Goal: Find specific page/section: Find specific page/section

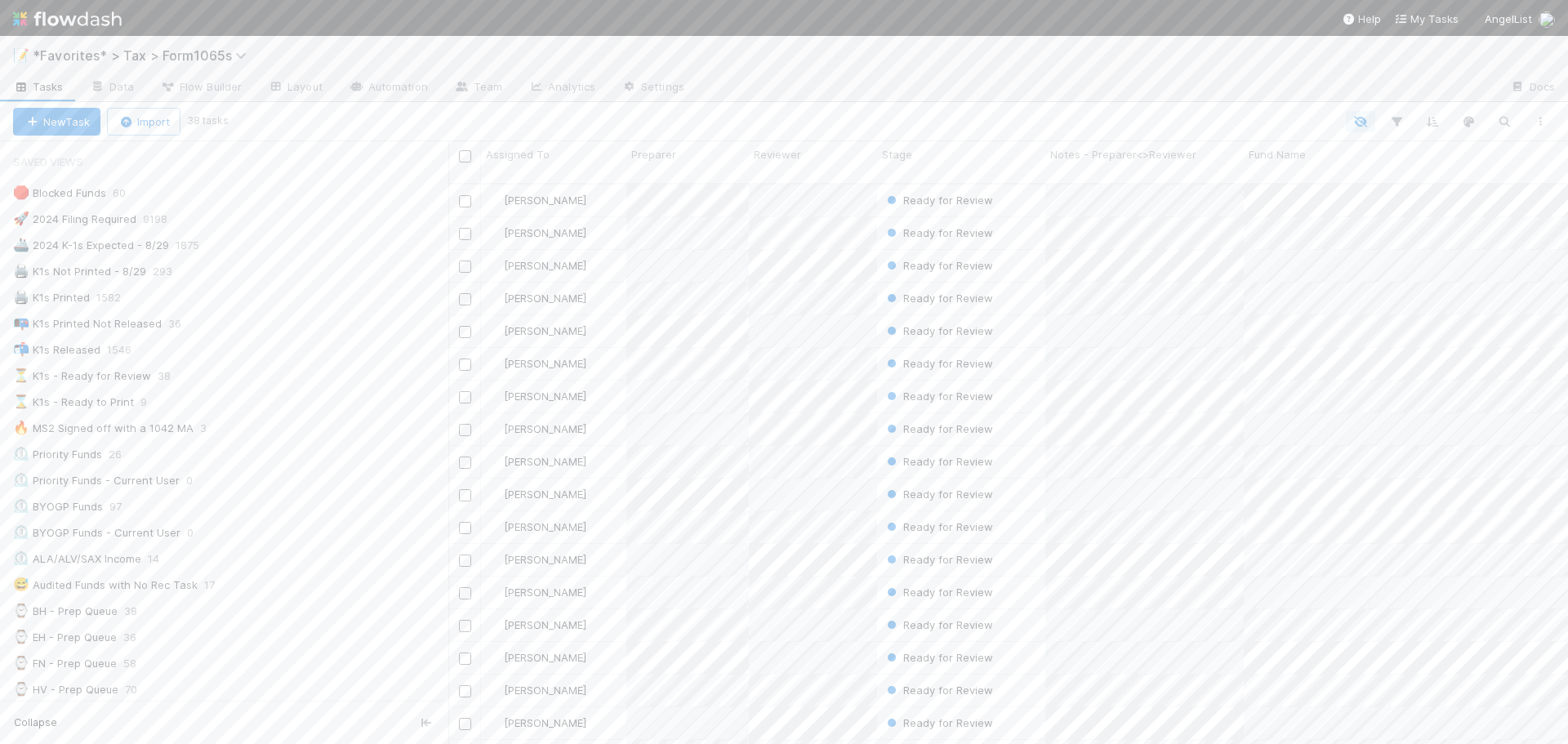
scroll to position [13, 13]
click at [920, 70] on div "📝 *Favorites* > Tax > Form1065s" at bounding box center [784, 55] width 1568 height 39
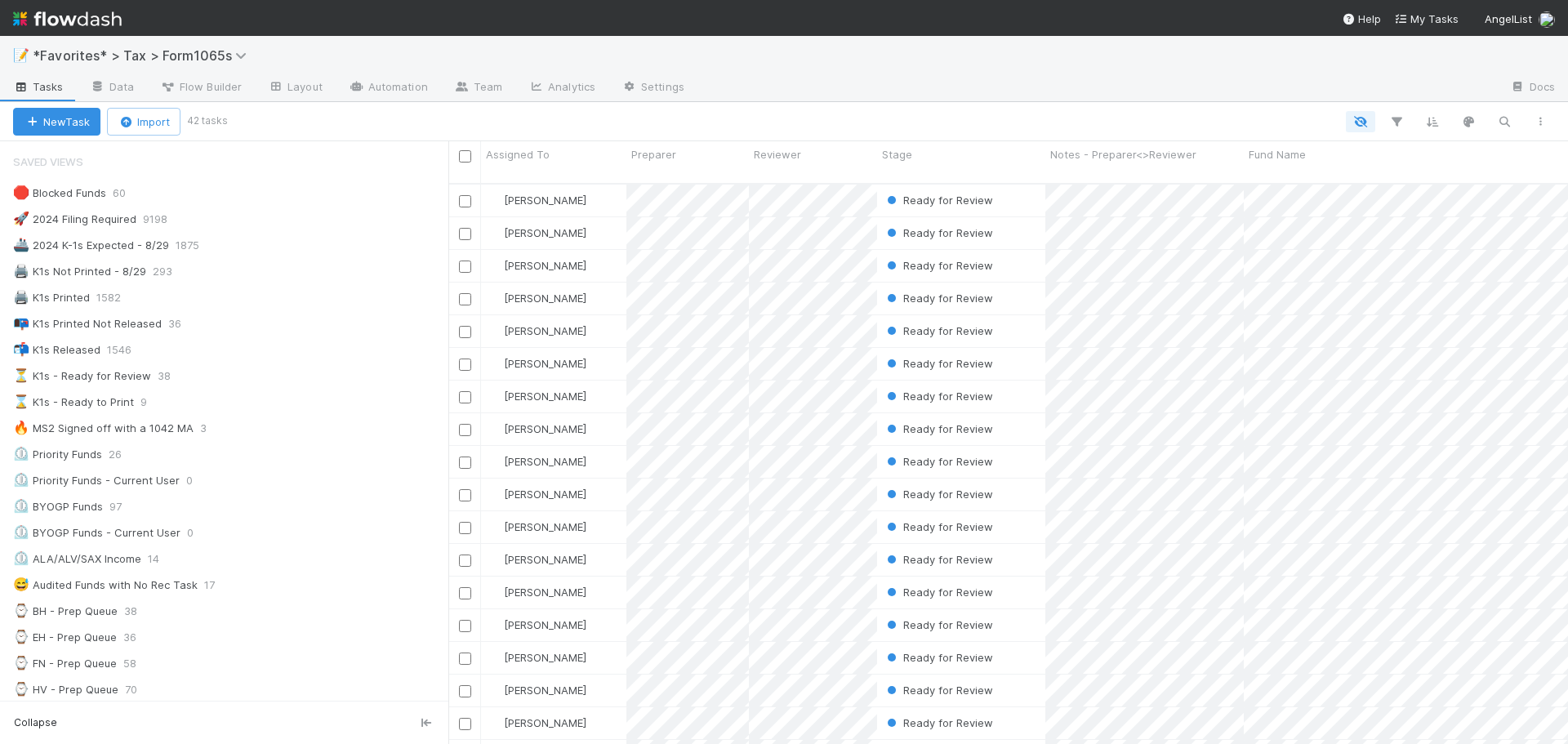
scroll to position [13, 13]
click at [176, 413] on div "🛑 Blocked Funds 60 🚀 2024 Filing Required 9198 🚢 2024 K-1s Expected - 8/29 1875…" at bounding box center [224, 742] width 448 height 1120
click at [225, 323] on div "📭 K1s Printed Not Released 36" at bounding box center [230, 323] width 435 height 20
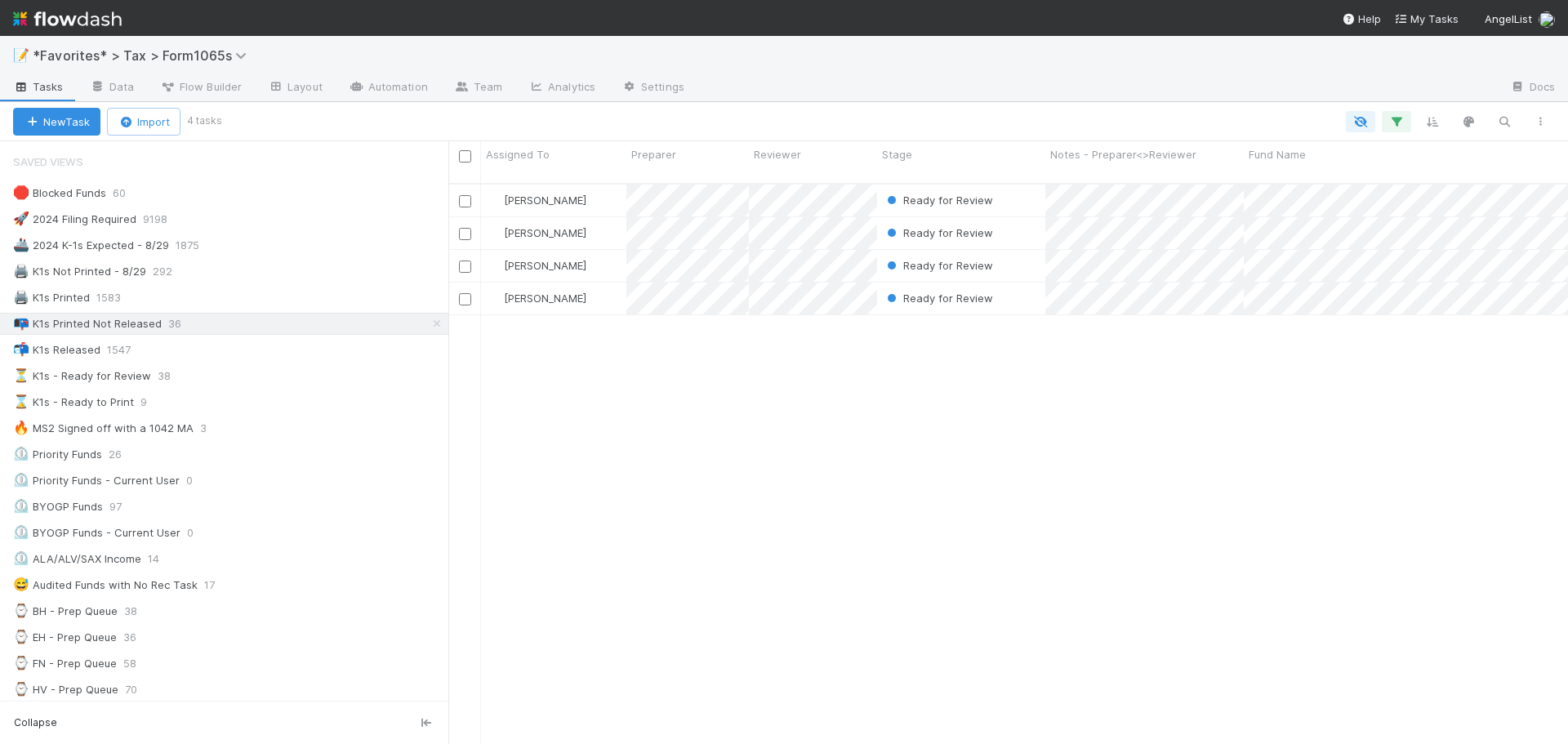
scroll to position [562, 1107]
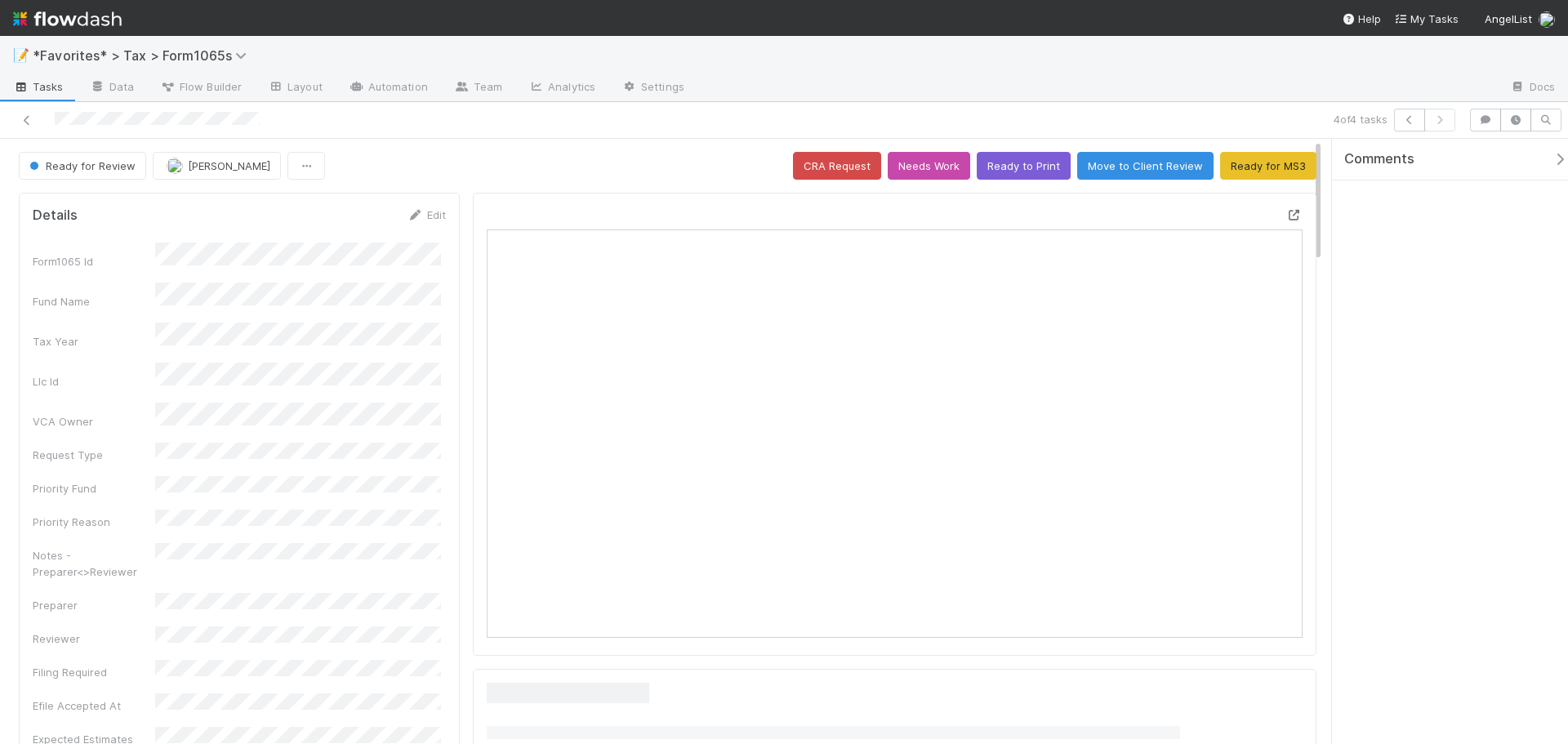
click at [1286, 219] on icon at bounding box center [1294, 214] width 16 height 11
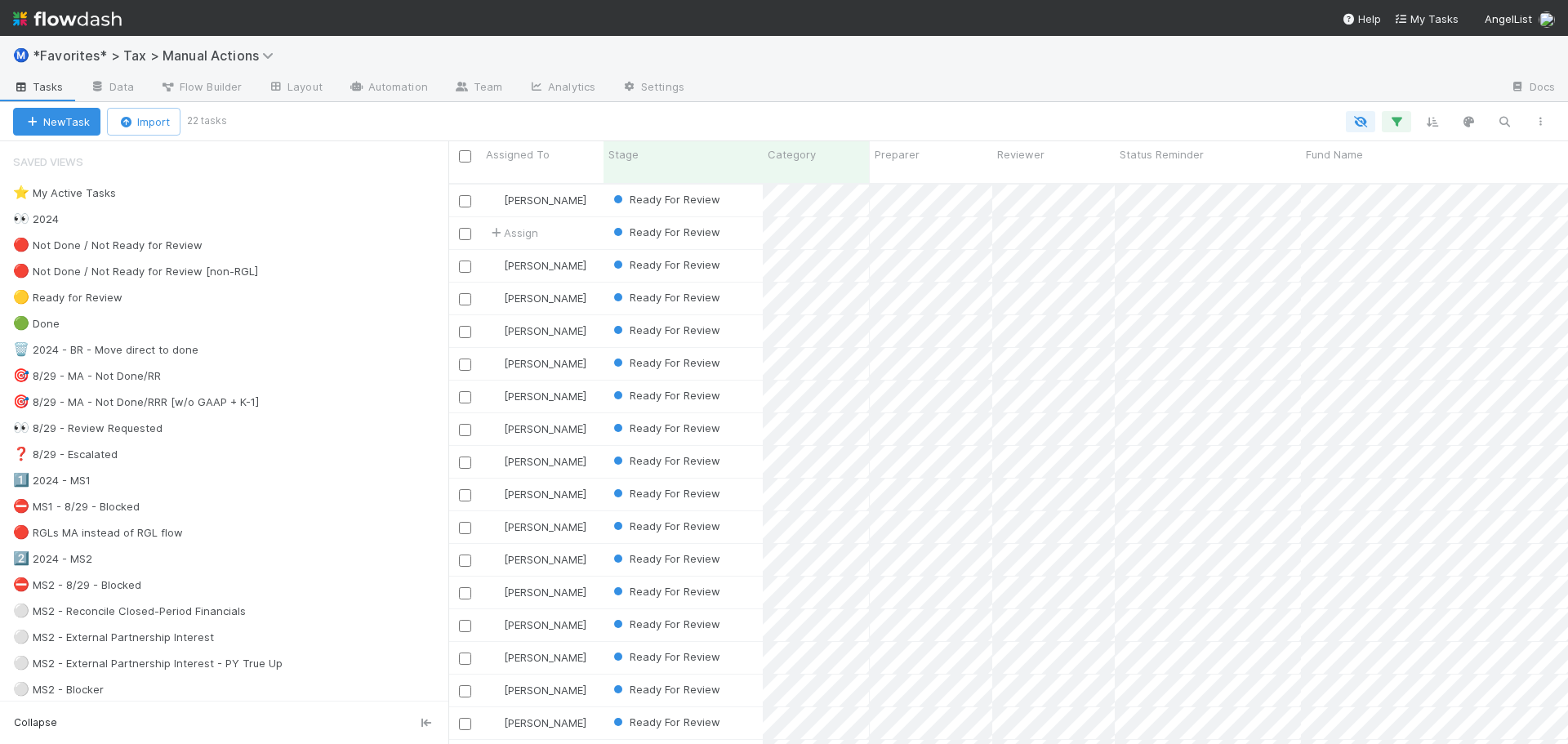
scroll to position [562, 1107]
click at [995, 100] on div at bounding box center [1097, 87] width 799 height 26
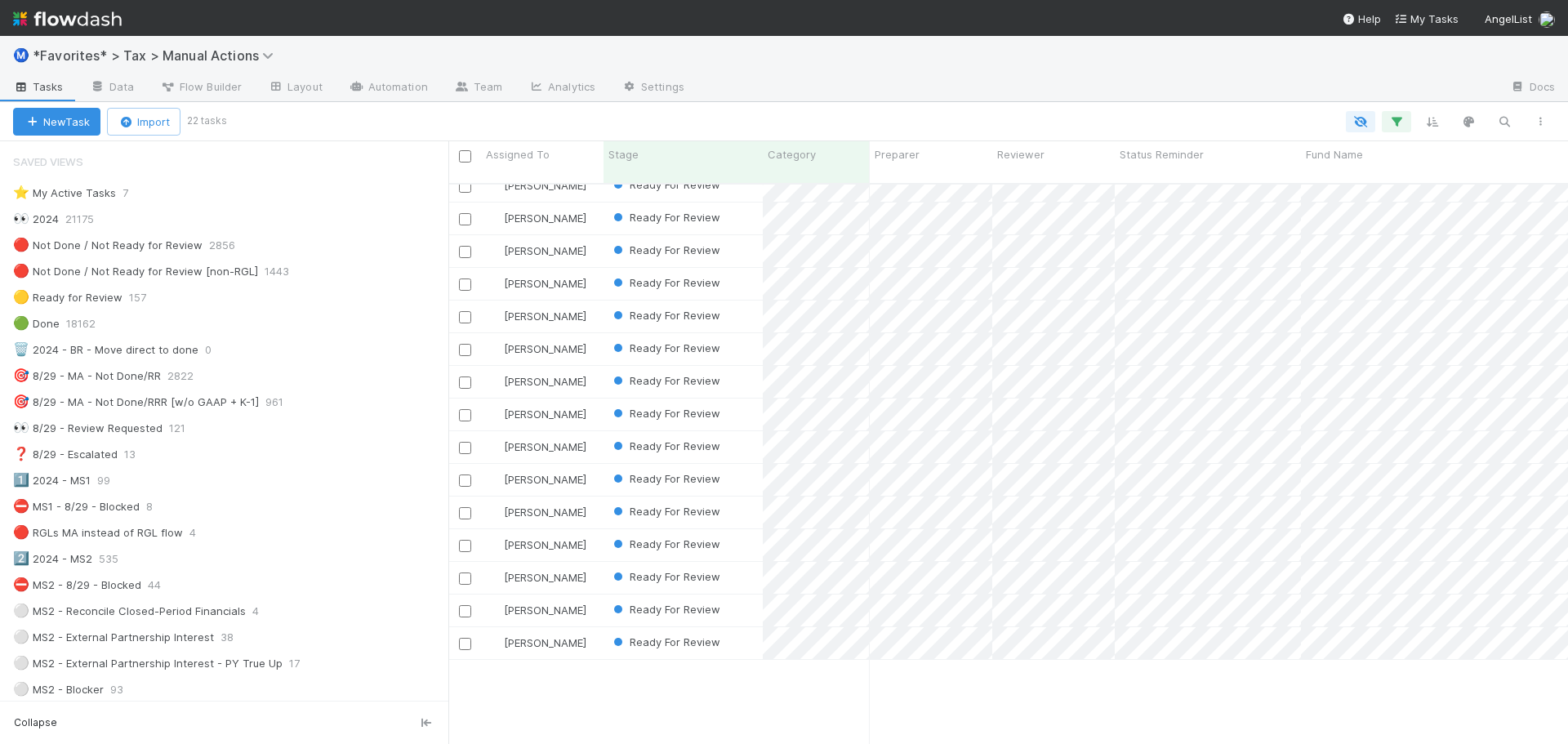
scroll to position [0, 0]
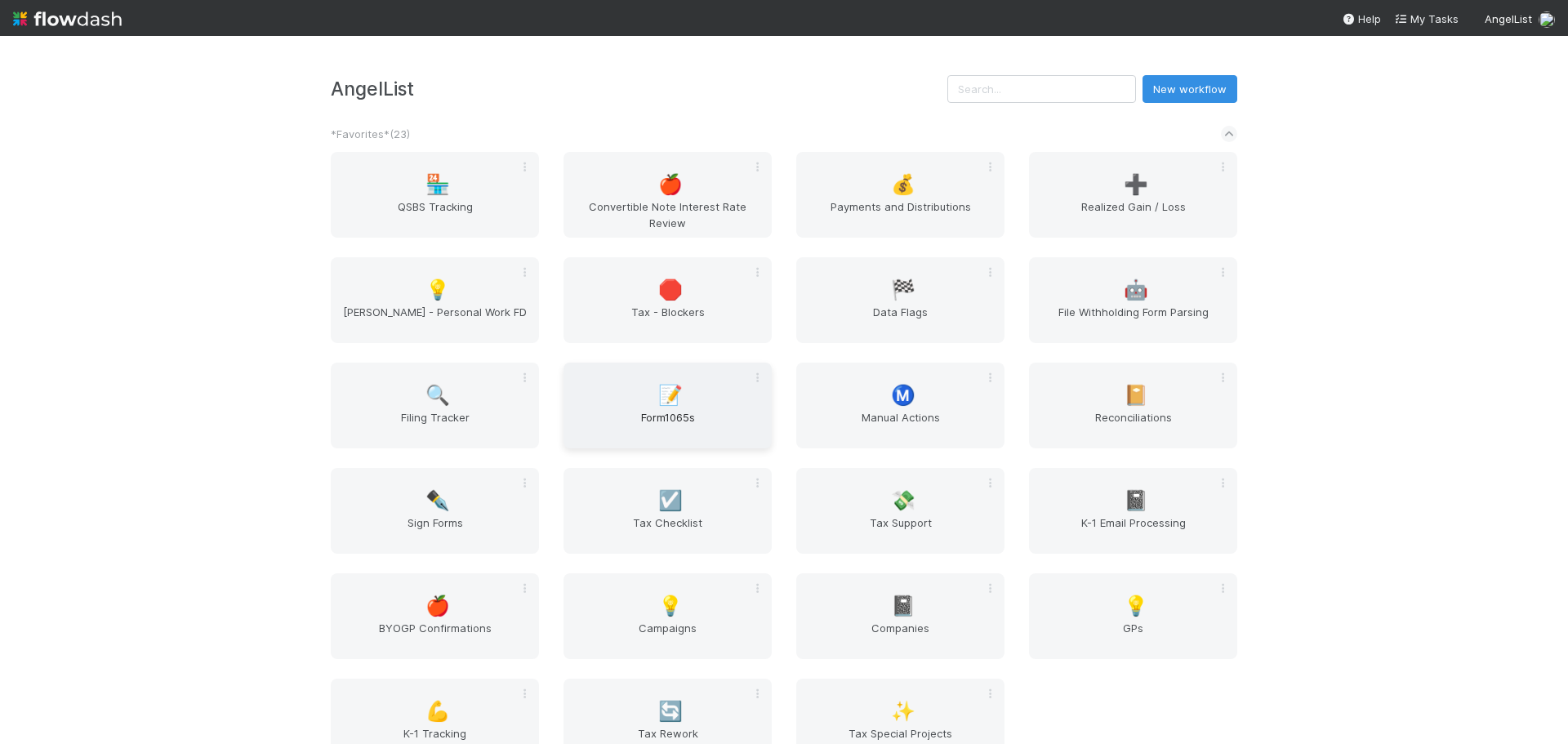
click at [623, 410] on span "Form1065s" at bounding box center [667, 426] width 195 height 33
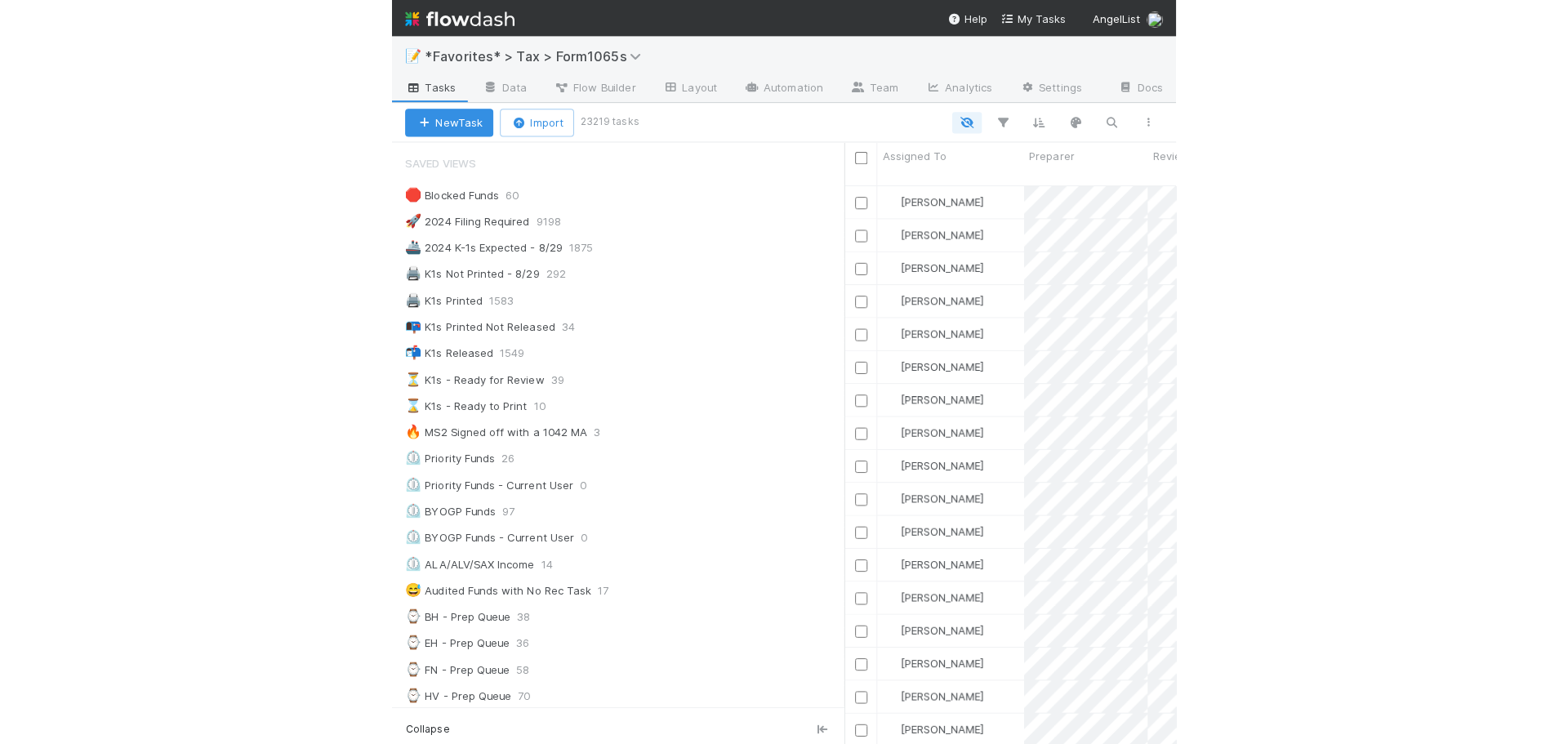
scroll to position [562, 1107]
